Goal: Transaction & Acquisition: Book appointment/travel/reservation

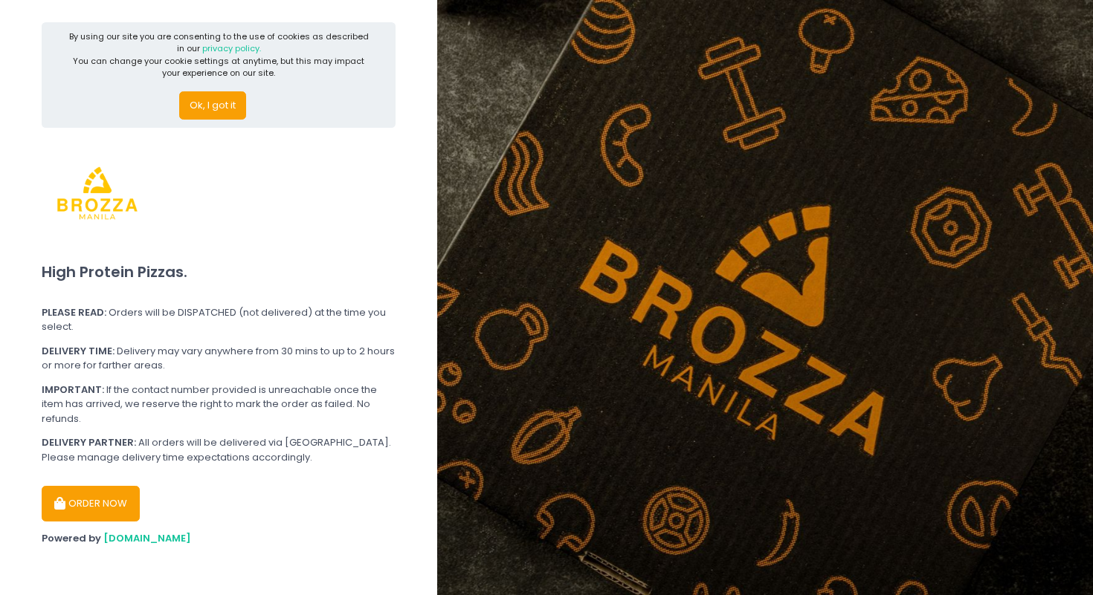
click at [211, 100] on button "Ok, I got it" at bounding box center [212, 105] width 67 height 28
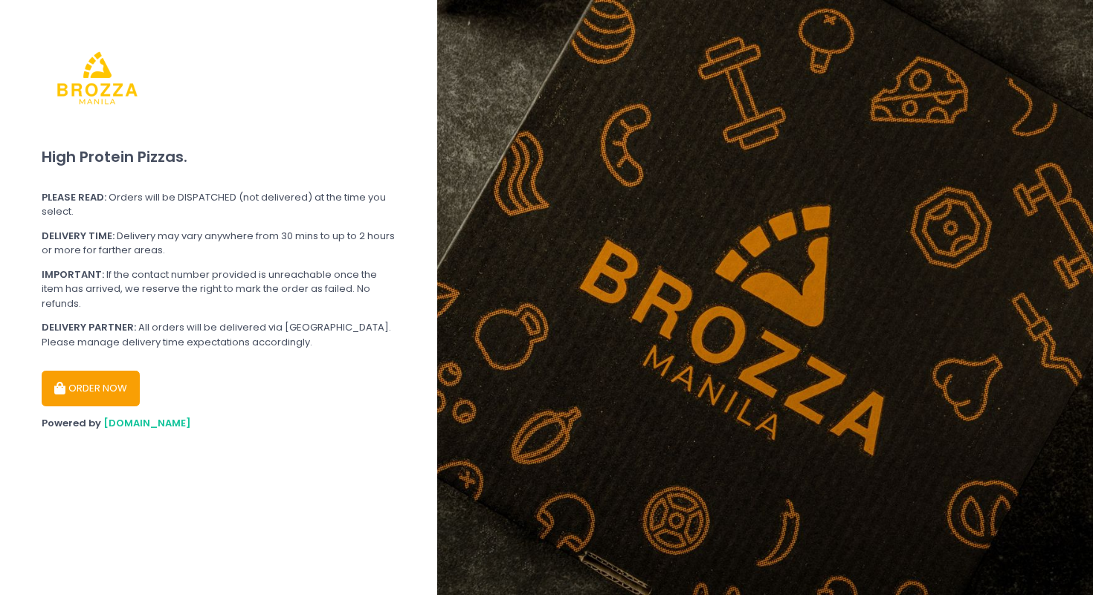
click at [98, 395] on button "ORDER NOW" at bounding box center [91, 389] width 98 height 36
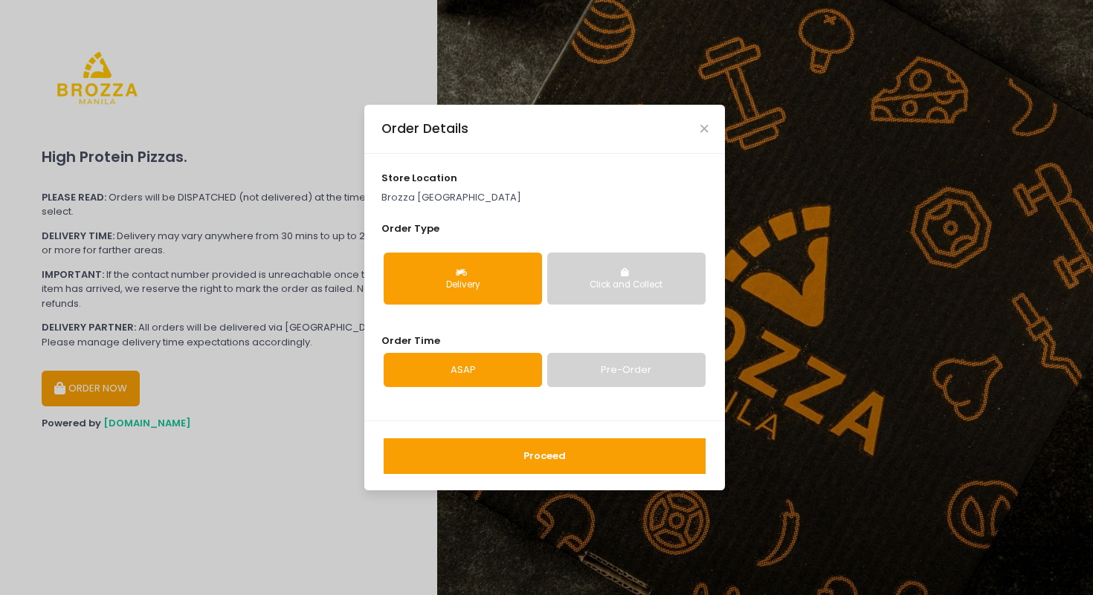
click at [574, 368] on link "Pre-Order" at bounding box center [626, 370] width 158 height 34
select select "[DATE]"
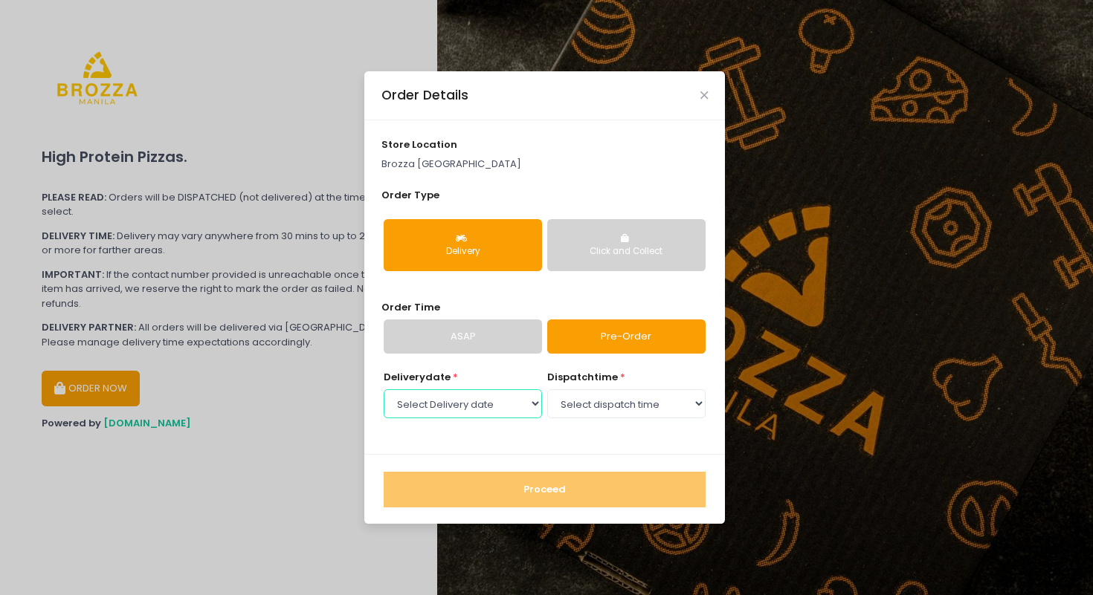
click at [516, 412] on select "Select Delivery date [DATE] [DATE] [DATE] [DATE] [DATE] [DATE] [DATE]" at bounding box center [463, 403] width 158 height 28
click at [384, 389] on select "Select Delivery date [DATE] [DATE] [DATE] [DATE] [DATE] [DATE] [DATE]" at bounding box center [463, 403] width 158 height 28
click at [646, 417] on select "Select dispatch time 05:30 PM - 06:00 PM 06:00 PM - 06:30 PM 06:30 PM - 07:00 P…" at bounding box center [626, 403] width 158 height 28
select select "18:00"
click at [547, 389] on select "Select dispatch time 05:30 PM - 06:00 PM 06:00 PM - 06:30 PM 06:30 PM - 07:00 P…" at bounding box center [626, 403] width 158 height 28
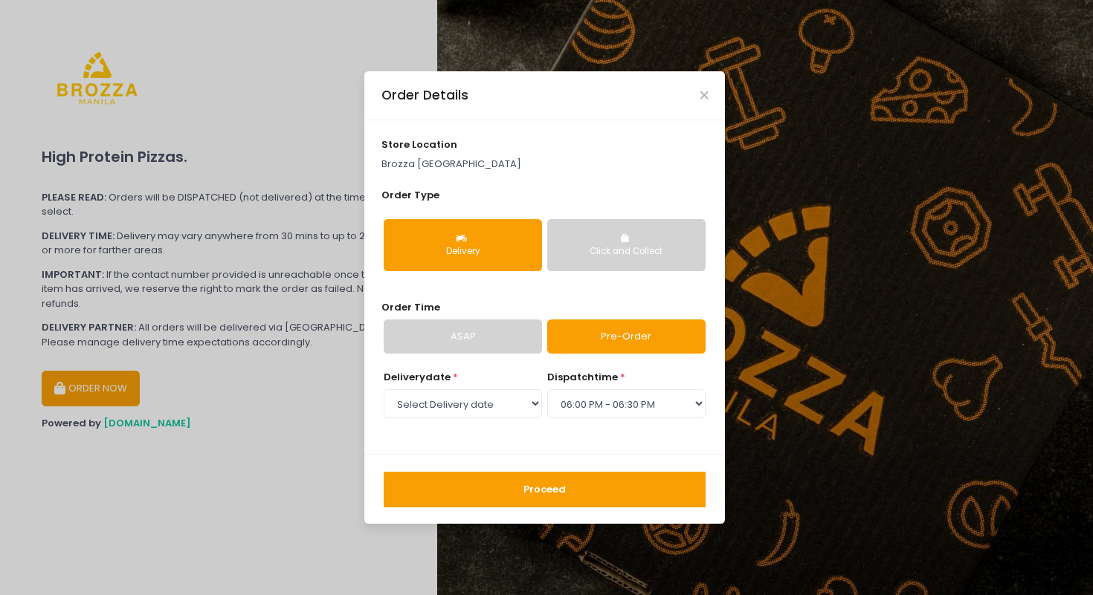
click at [638, 420] on div "dispatch time * Select dispatch time 05:30 PM - 06:00 PM 06:00 PM - 06:30 PM 06…" at bounding box center [626, 395] width 158 height 51
click at [632, 404] on select "Select dispatch time 05:30 PM - 06:00 PM 06:00 PM - 06:30 PM 06:30 PM - 07:00 P…" at bounding box center [626, 403] width 158 height 28
click at [547, 389] on select "Select dispatch time 05:30 PM - 06:00 PM 06:00 PM - 06:30 PM 06:30 PM - 07:00 P…" at bounding box center [626, 403] width 158 height 28
click at [589, 511] on div "Proceed" at bounding box center [544, 489] width 360 height 70
click at [589, 495] on button "Proceed" at bounding box center [545, 490] width 322 height 36
